Goal: Information Seeking & Learning: Learn about a topic

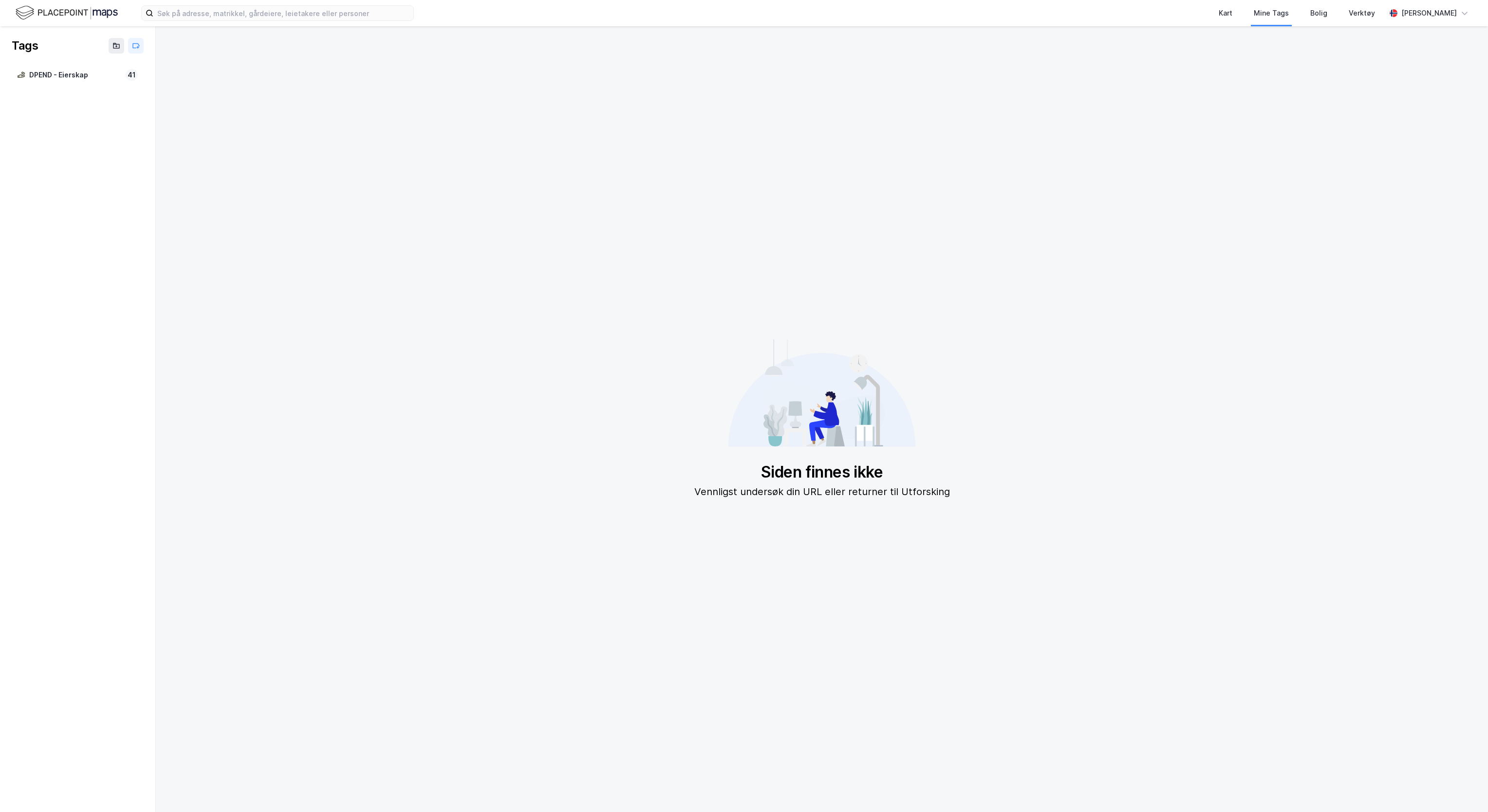
click at [54, 19] on img at bounding box center [66, 13] width 102 height 17
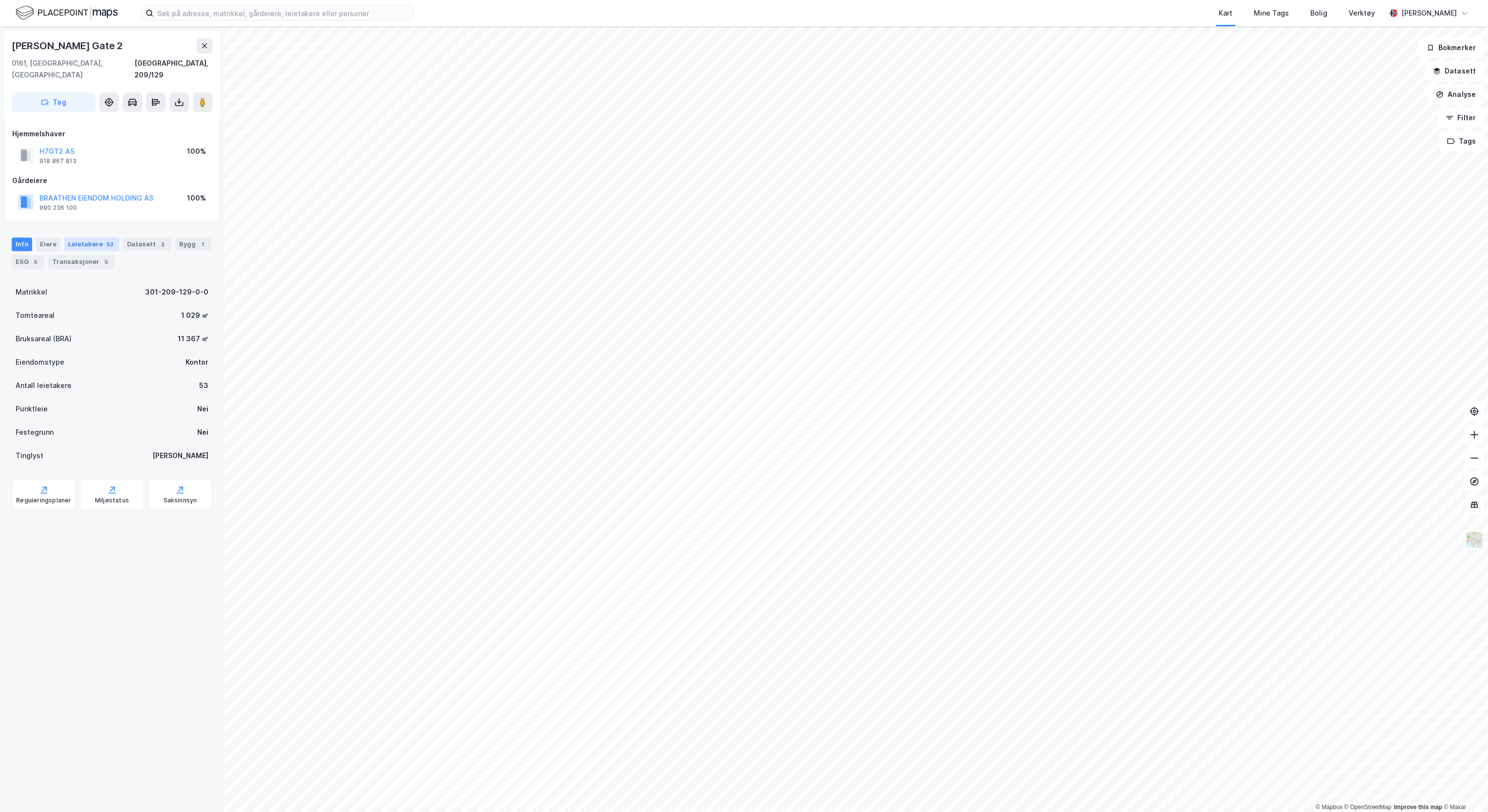
click at [85, 237] on div "Leietakere 53" at bounding box center [91, 244] width 55 height 14
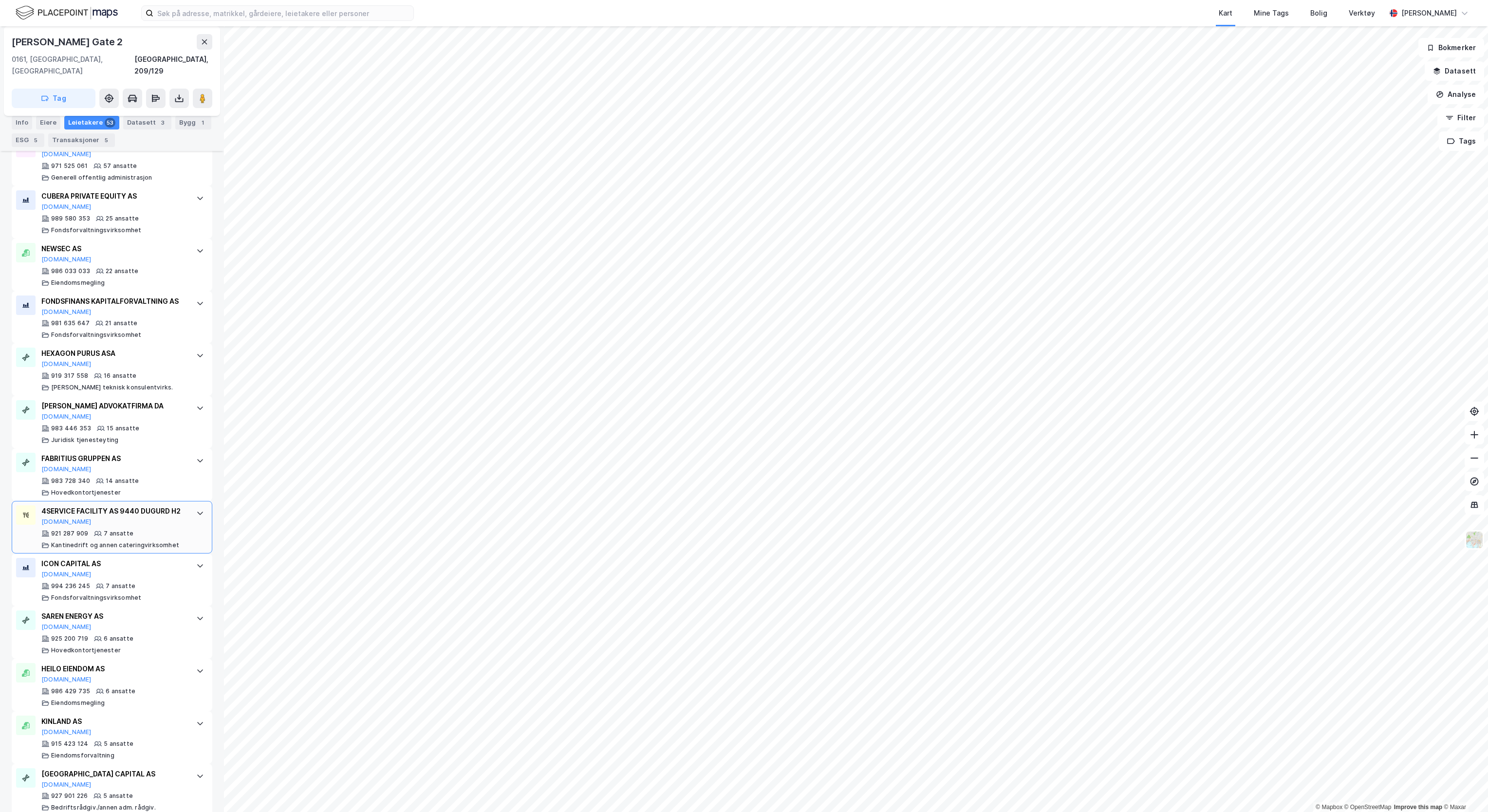
scroll to position [487, 0]
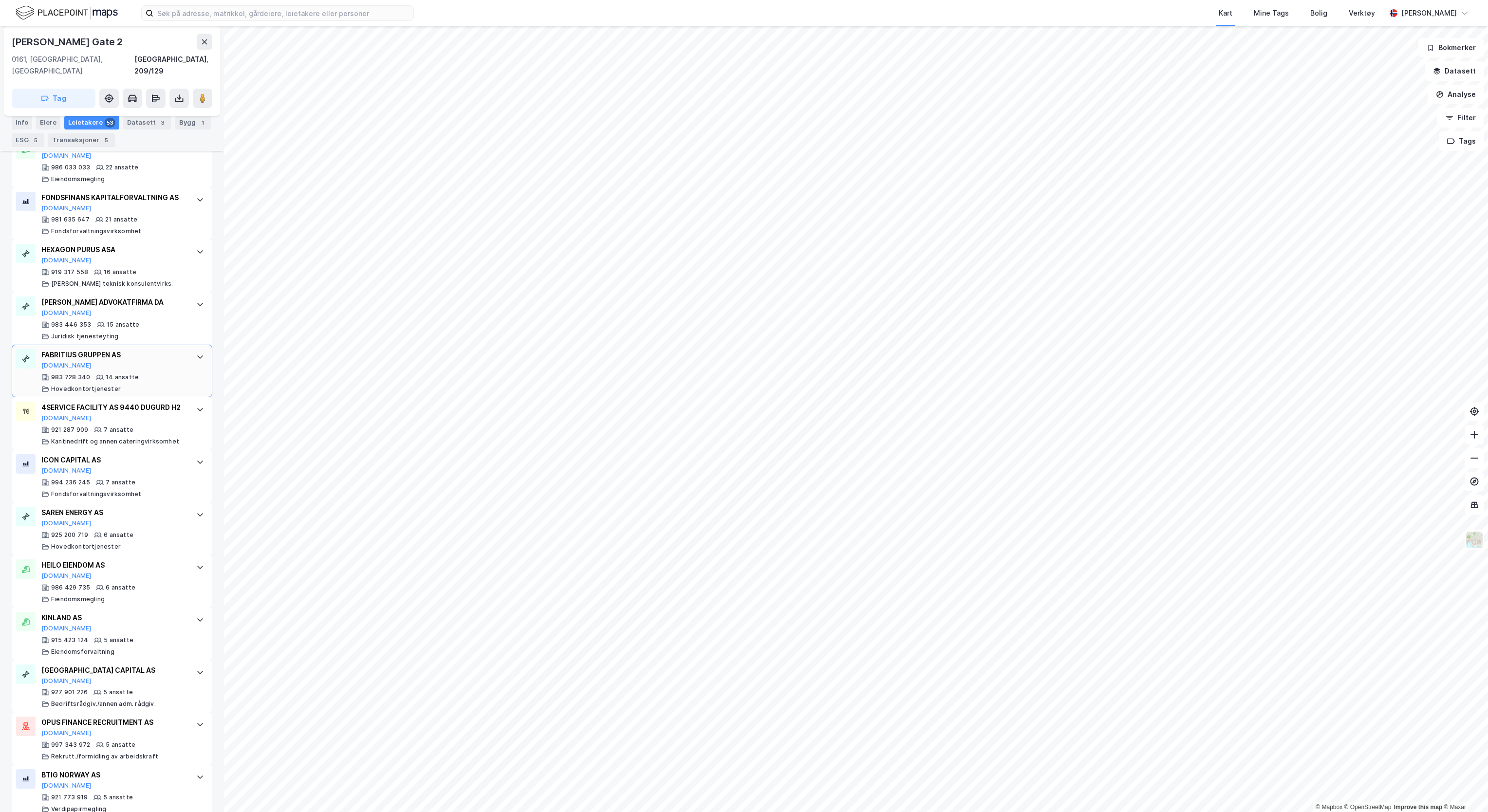
click at [134, 370] on div "FABRITIUS GRUPPEN AS [DOMAIN_NAME]" at bounding box center [114, 359] width 145 height 20
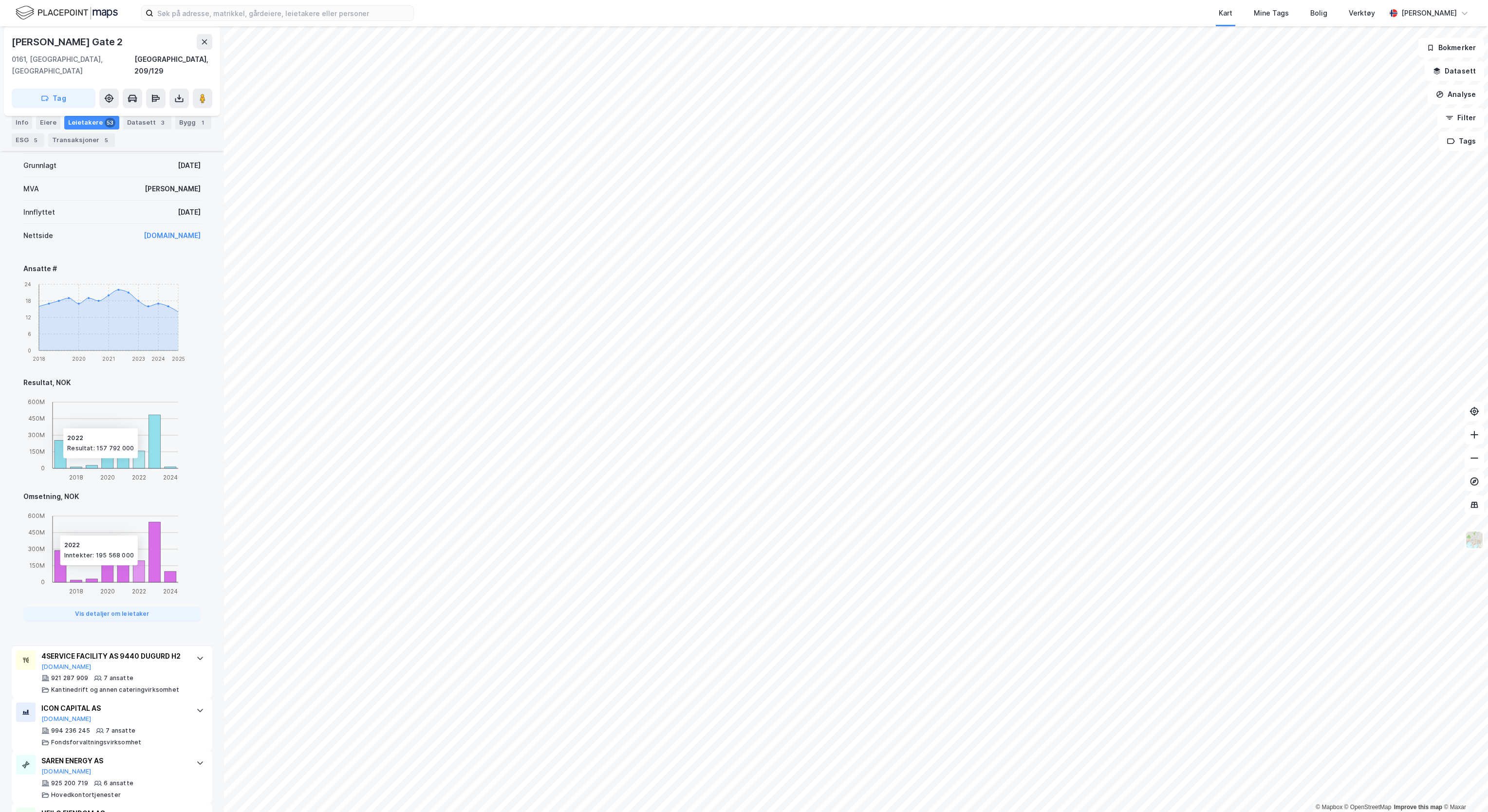
scroll to position [779, 0]
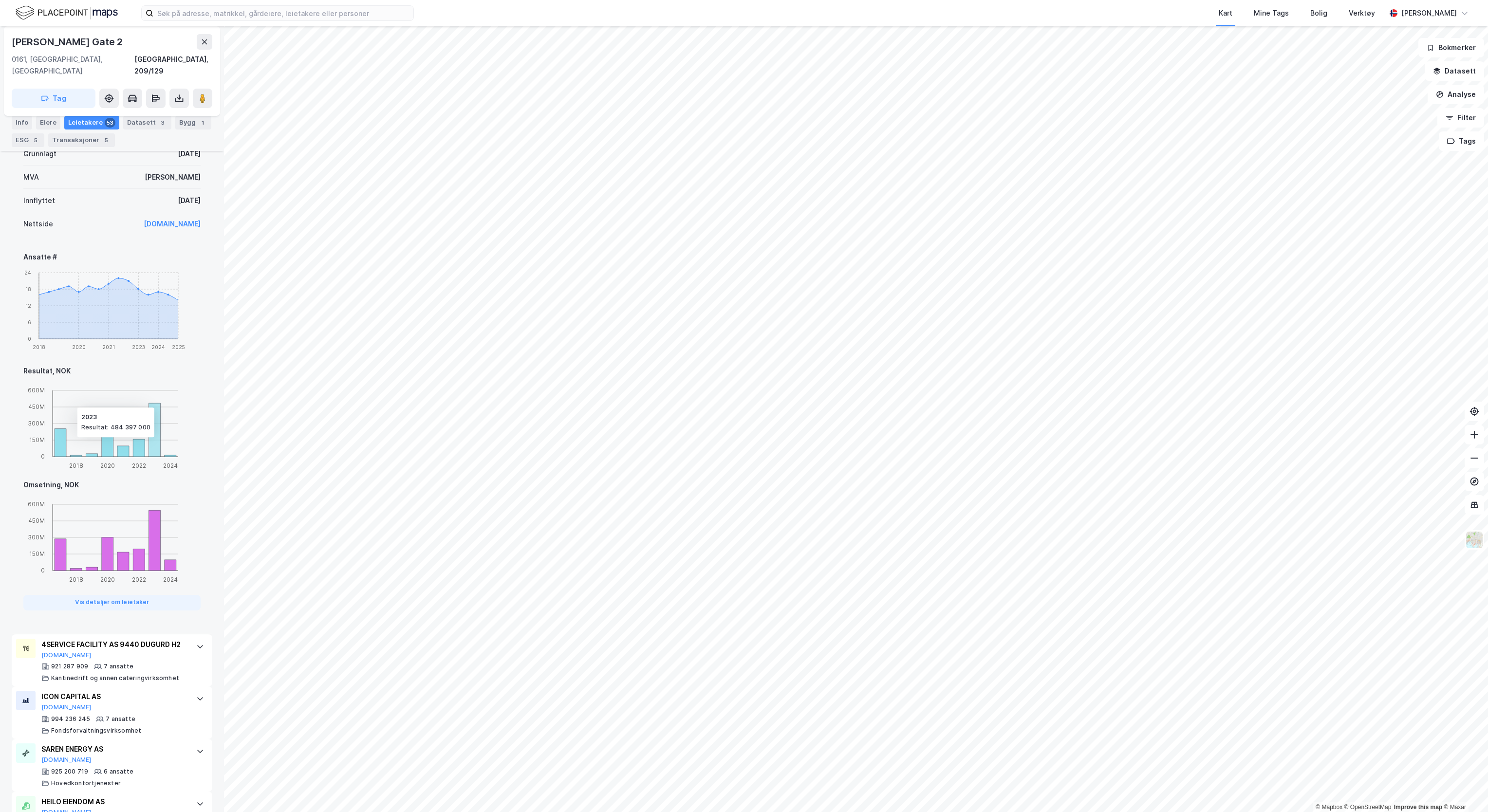
click at [158, 446] on icon at bounding box center [155, 430] width 12 height 54
click at [169, 454] on icon "2018 2020 2022 2024 0 150M 300M 450M 600M" at bounding box center [105, 426] width 163 height 91
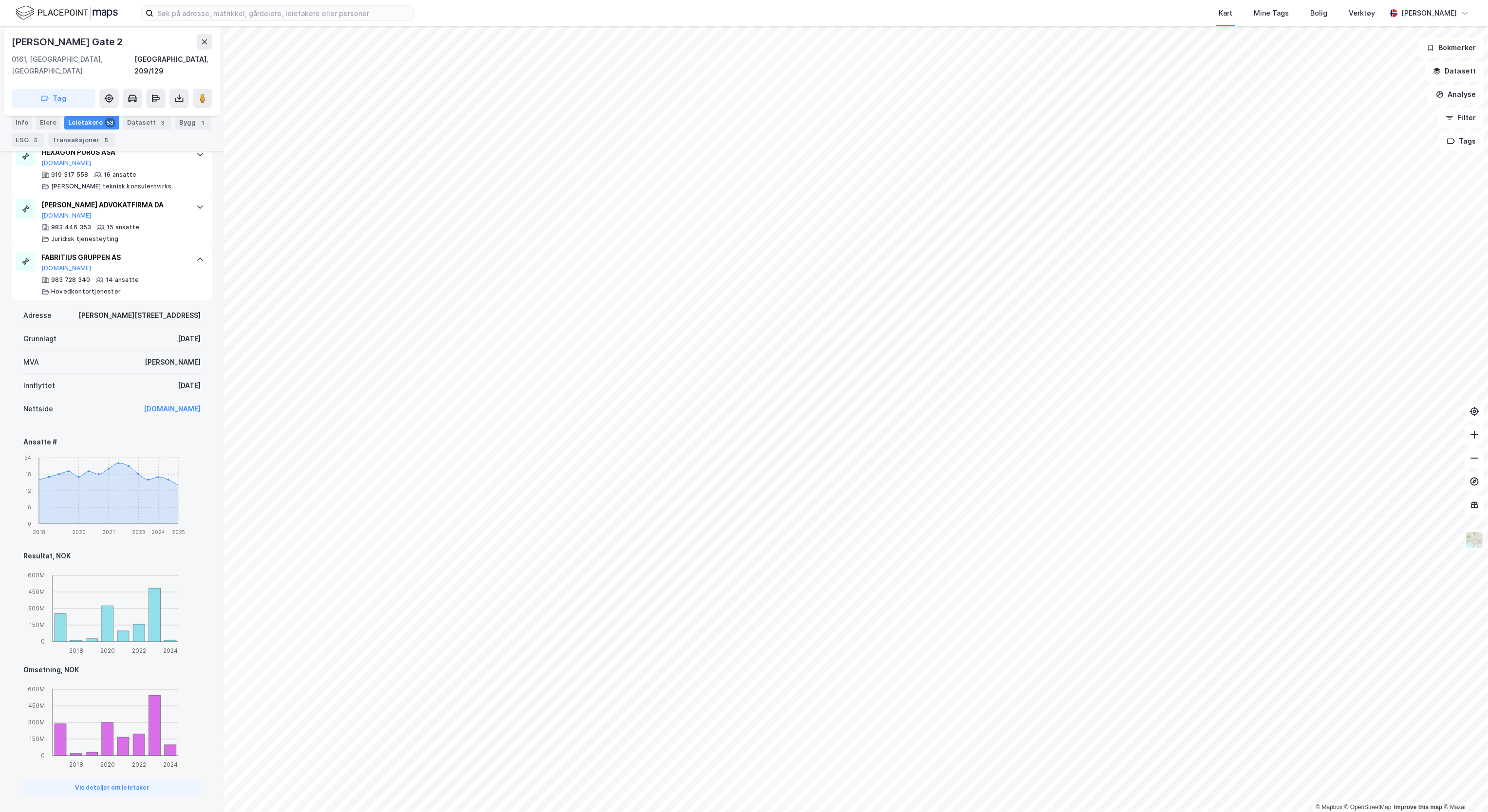
click at [163, 413] on link "[DOMAIN_NAME]" at bounding box center [172, 408] width 57 height 8
click at [95, 14] on img at bounding box center [66, 13] width 102 height 17
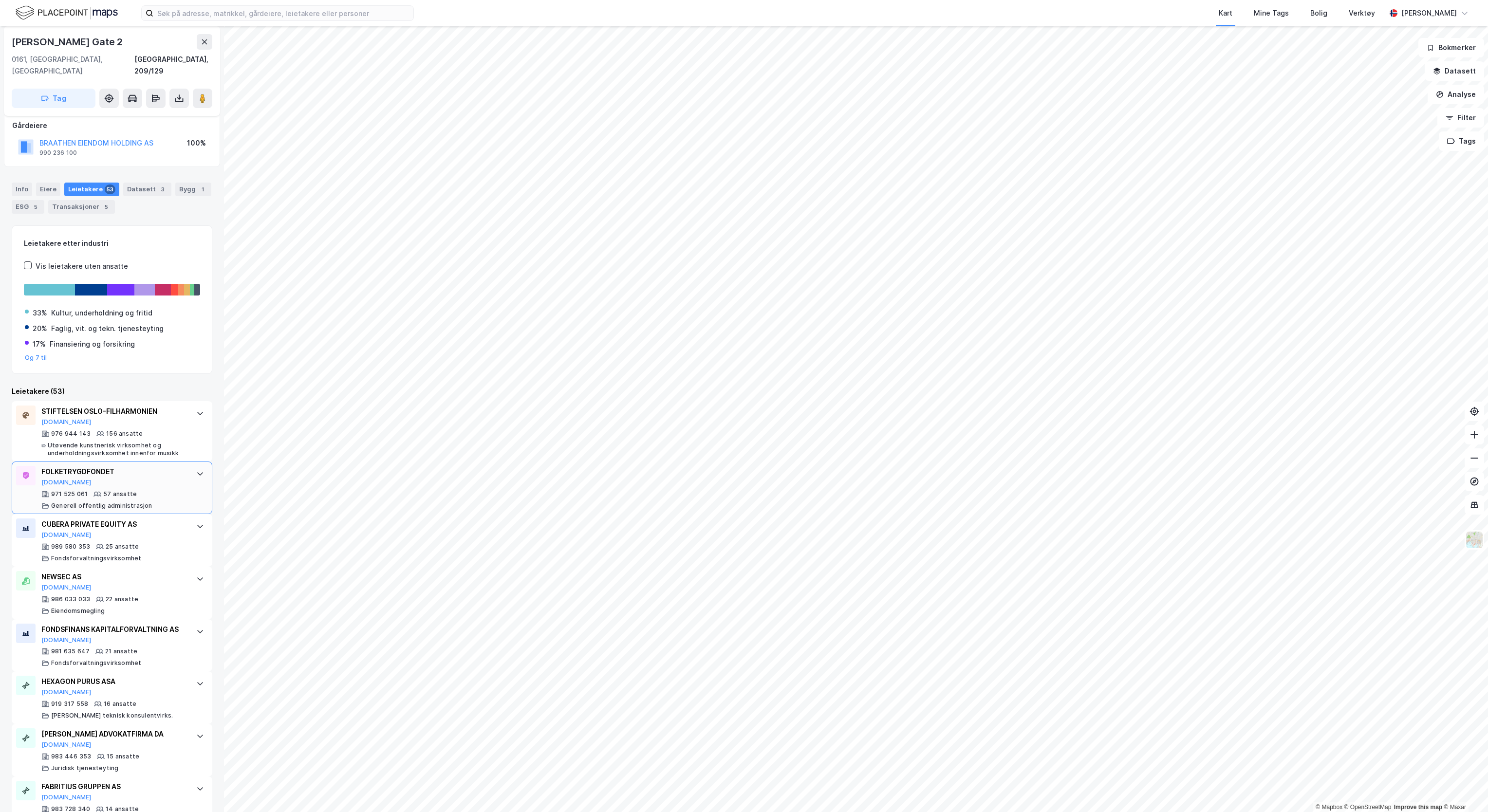
scroll to position [98, 0]
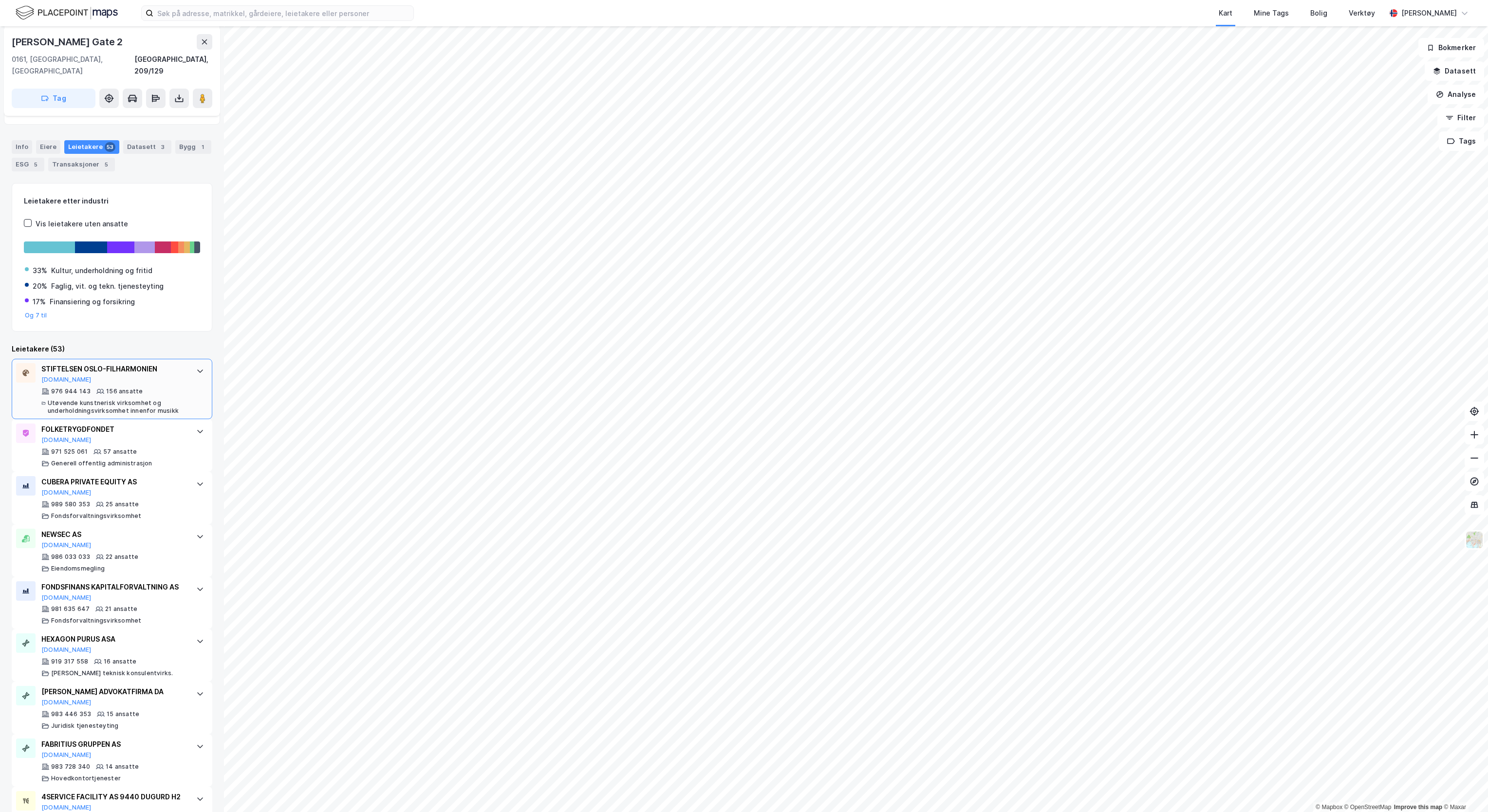
click at [125, 375] on div "STIFTELSEN OSLO-FILHARMONIEN [DOMAIN_NAME] 976 944 143 156 ansatte Utøvende kun…" at bounding box center [114, 389] width 145 height 51
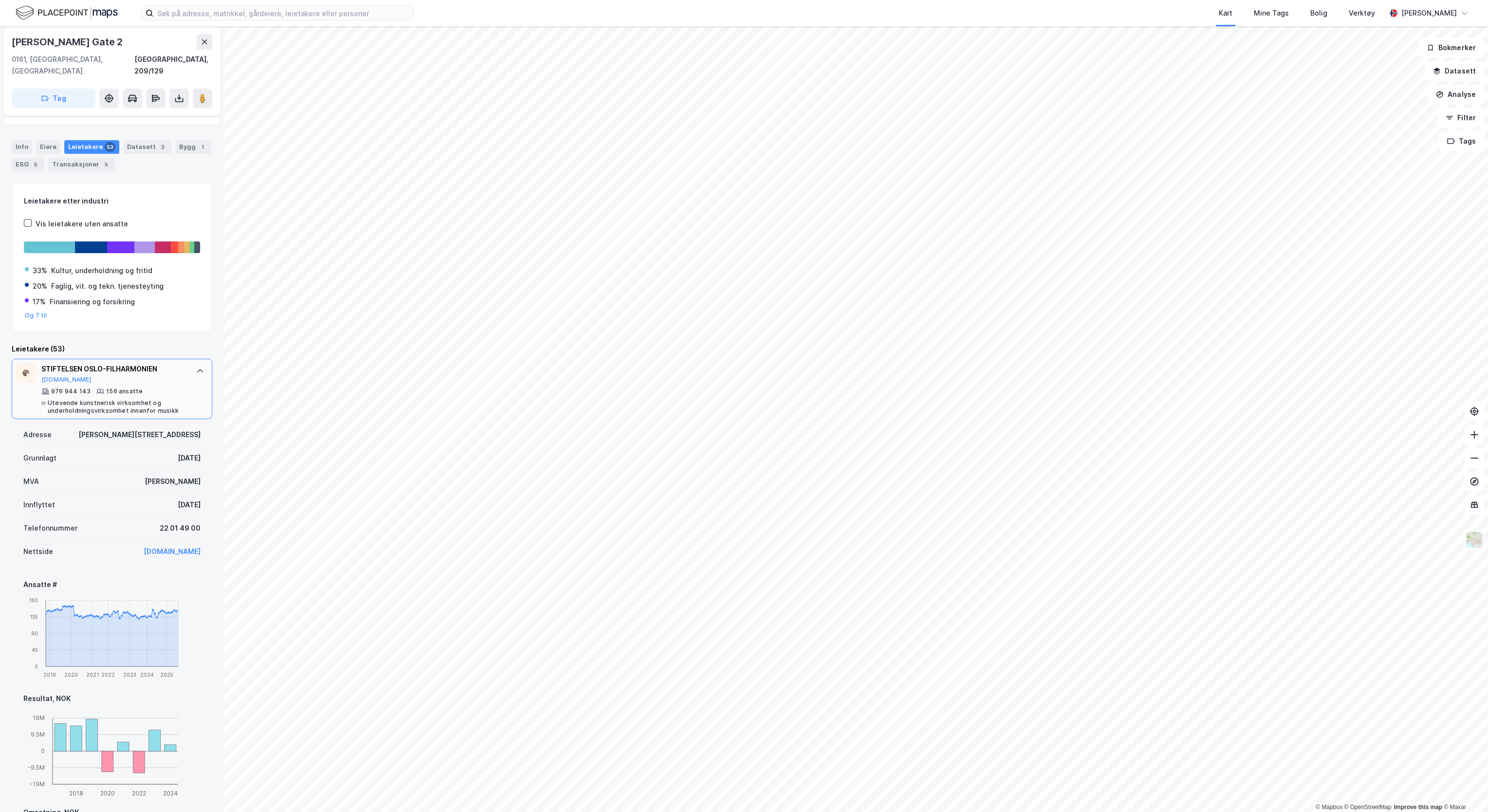
click at [125, 375] on div "STIFTELSEN OSLO-FILHARMONIEN [DOMAIN_NAME] 976 944 143 156 ansatte Utøvende kun…" at bounding box center [114, 389] width 145 height 51
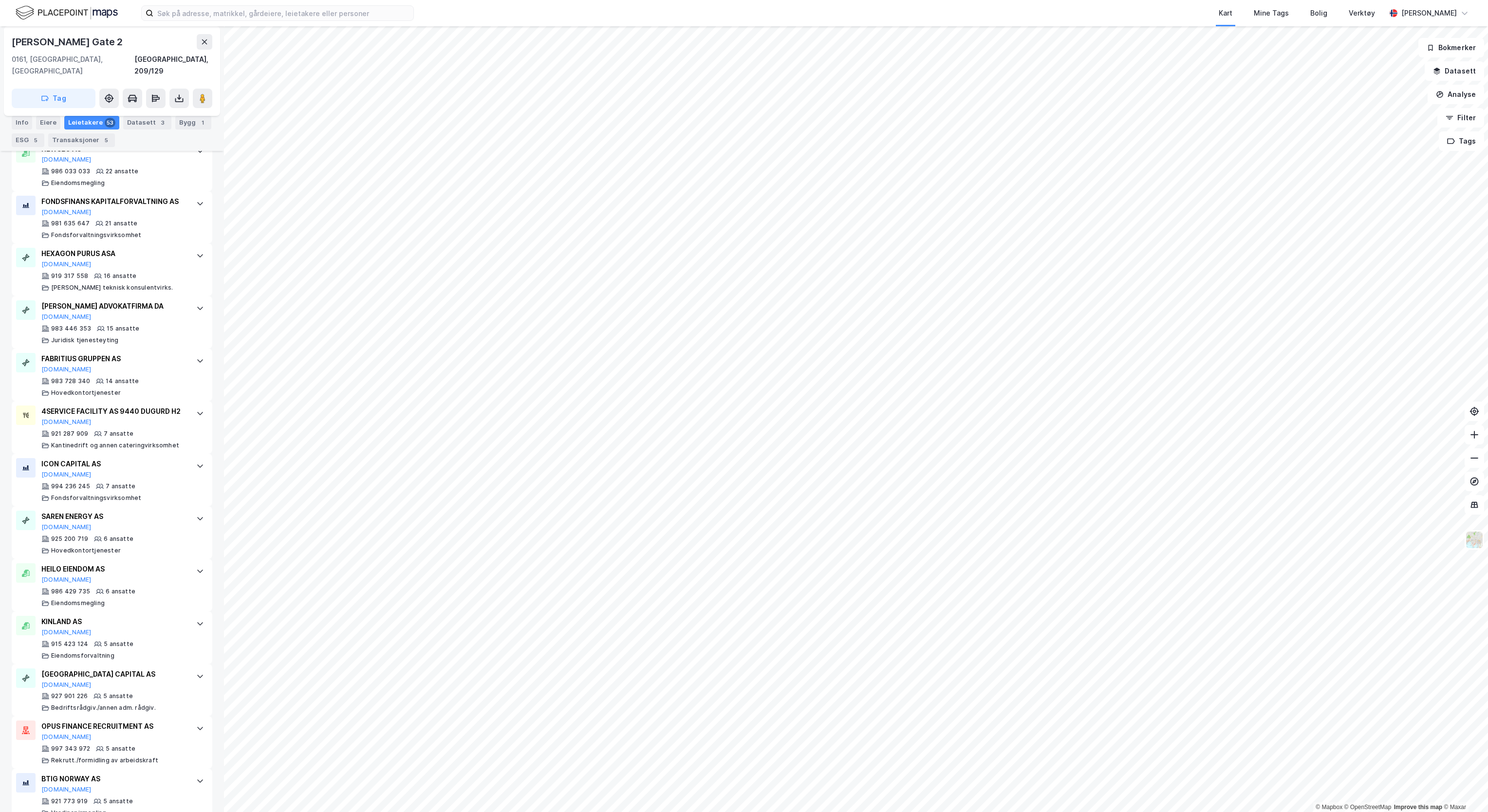
scroll to position [487, 0]
